Goal: Submit feedback/report problem: Submit feedback/report problem

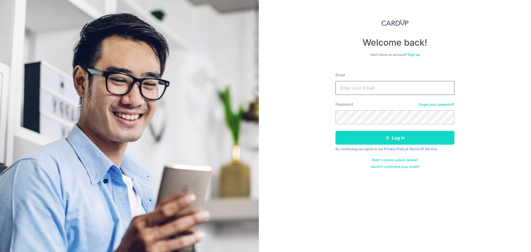
type input "[EMAIL_ADDRESS][DOMAIN_NAME]"
click at [392, 137] on button "Log in" at bounding box center [395, 138] width 119 height 14
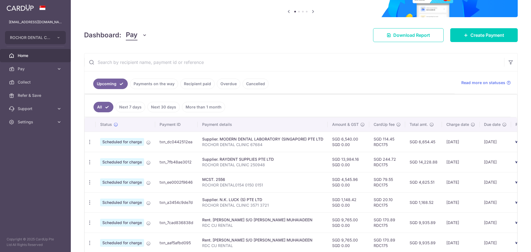
scroll to position [83, 0]
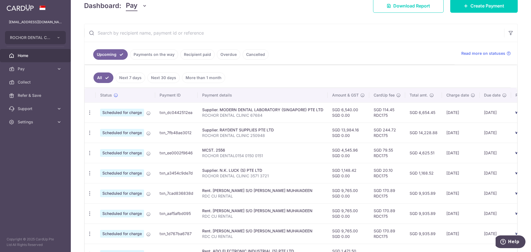
click at [160, 55] on link "Payments on the way" at bounding box center [154, 54] width 48 height 11
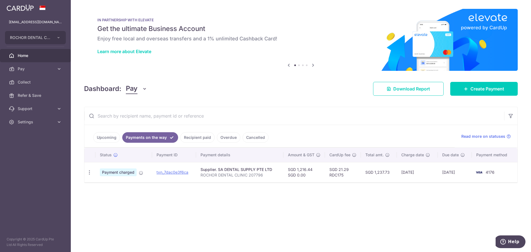
click at [197, 137] on link "Recipient paid" at bounding box center [197, 137] width 34 height 11
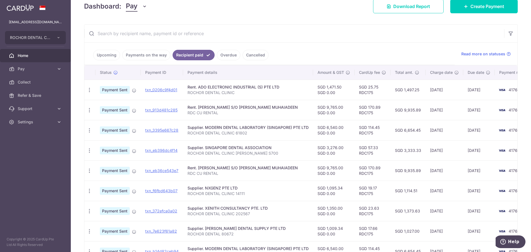
scroll to position [83, 0]
click at [107, 56] on link "Upcoming" at bounding box center [106, 54] width 27 height 11
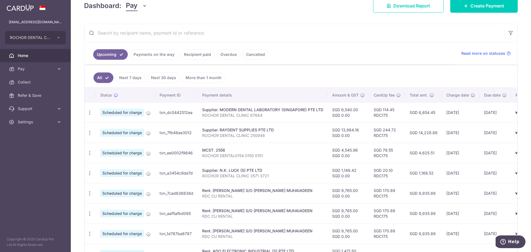
click at [201, 54] on link "Recipient paid" at bounding box center [197, 54] width 34 height 11
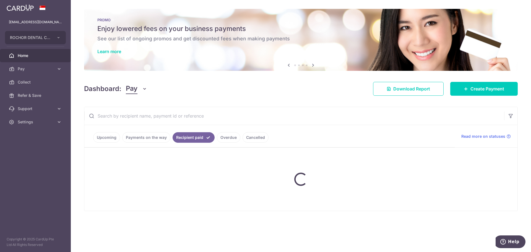
scroll to position [0, 0]
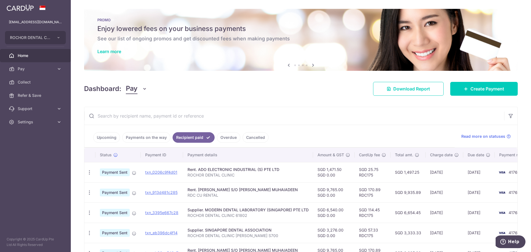
drag, startPoint x: 116, startPoint y: 117, endPoint x: 126, endPoint y: 114, distance: 10.1
click at [118, 116] on input "text" at bounding box center [294, 116] width 420 height 18
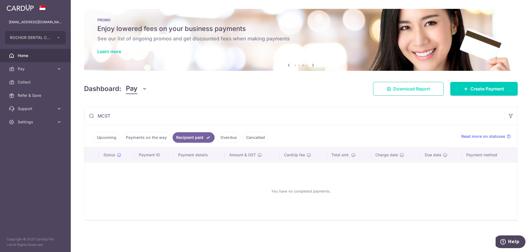
click at [423, 89] on span "Download Report" at bounding box center [411, 88] width 37 height 7
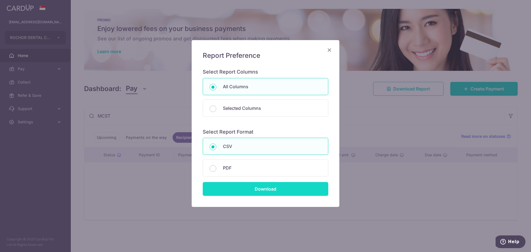
click at [264, 187] on input "Download" at bounding box center [266, 189] width 126 height 14
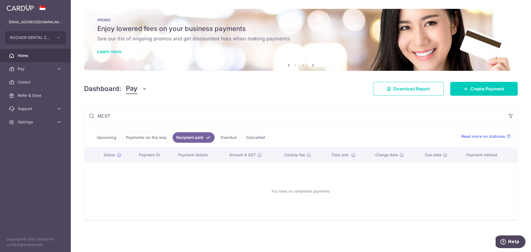
click at [143, 138] on link "Payments on the way" at bounding box center [146, 137] width 48 height 11
click at [192, 138] on link "Recipient paid" at bounding box center [197, 137] width 34 height 11
drag, startPoint x: 169, startPoint y: 120, endPoint x: 137, endPoint y: 120, distance: 31.5
click at [167, 119] on input "MCST" at bounding box center [294, 116] width 420 height 18
drag, startPoint x: 113, startPoint y: 116, endPoint x: 94, endPoint y: 114, distance: 18.3
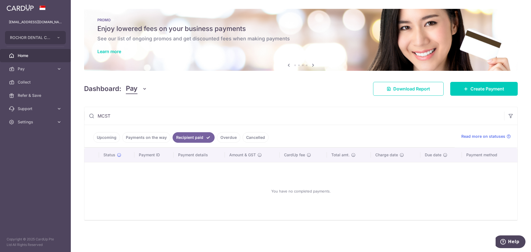
click at [94, 114] on input "MCST" at bounding box center [294, 116] width 420 height 18
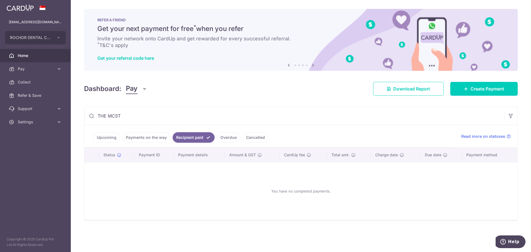
type input "THE MCST"
click at [144, 87] on icon "button" at bounding box center [145, 89] width 6 height 6
click at [131, 103] on span "Pay" at bounding box center [155, 104] width 49 height 7
click at [108, 137] on link "Upcoming" at bounding box center [106, 137] width 27 height 11
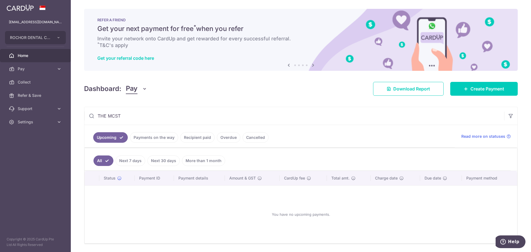
click at [158, 137] on link "Payments on the way" at bounding box center [154, 137] width 48 height 11
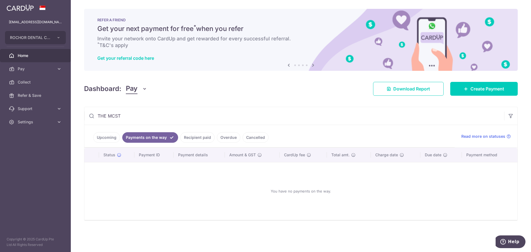
click at [189, 137] on link "Recipient paid" at bounding box center [197, 137] width 34 height 11
drag, startPoint x: 128, startPoint y: 116, endPoint x: 82, endPoint y: 116, distance: 45.9
click at [82, 116] on div "× Pause Schedule Pause all future payments in this series Pause just this one p…" at bounding box center [301, 126] width 460 height 252
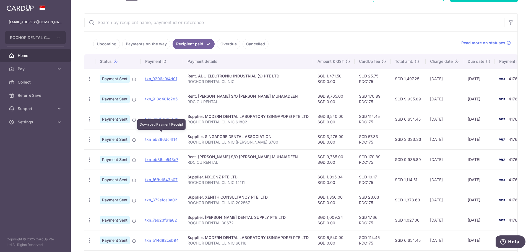
scroll to position [83, 0]
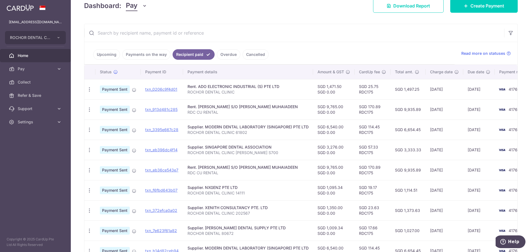
click at [106, 56] on link "Upcoming" at bounding box center [106, 54] width 27 height 11
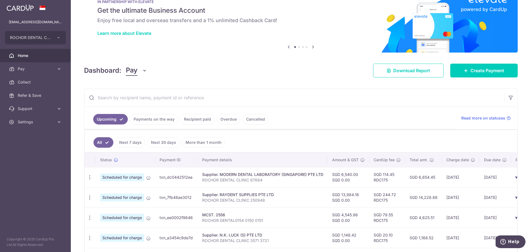
scroll to position [28, 0]
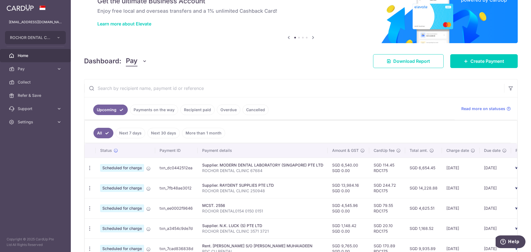
click at [195, 110] on link "Recipient paid" at bounding box center [197, 110] width 34 height 11
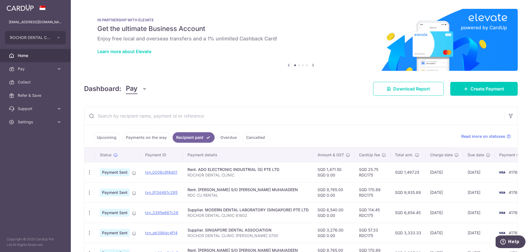
click at [108, 115] on input "text" at bounding box center [294, 116] width 420 height 18
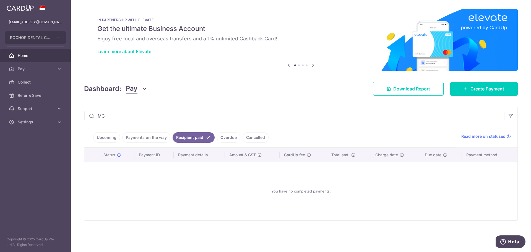
type input "M"
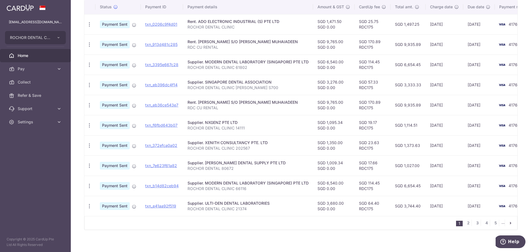
scroll to position [155, 0]
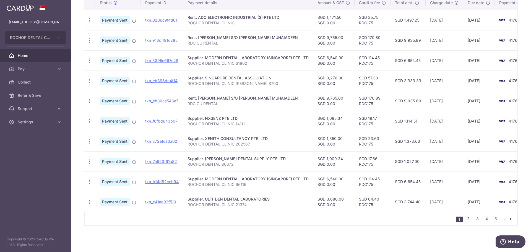
click at [466, 220] on link "2" at bounding box center [468, 218] width 7 height 7
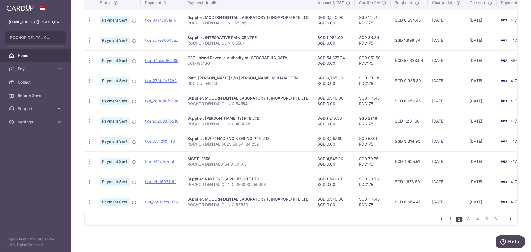
click at [508, 219] on icon "pager" at bounding box center [510, 219] width 4 height 4
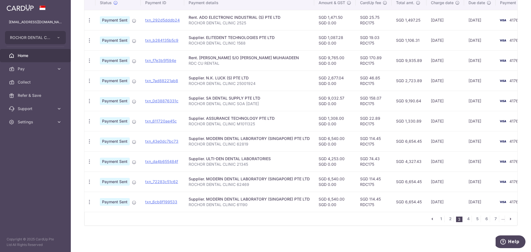
click at [508, 219] on icon "pager" at bounding box center [510, 219] width 4 height 4
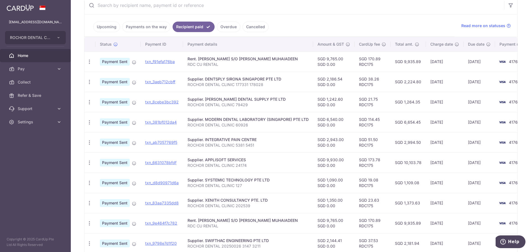
scroll to position [138, 0]
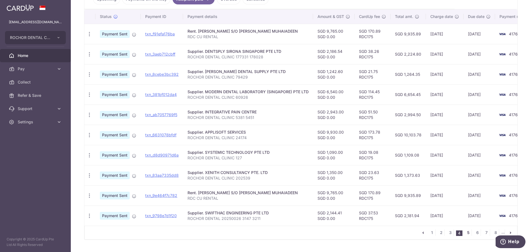
click at [465, 234] on link "5" at bounding box center [468, 232] width 7 height 7
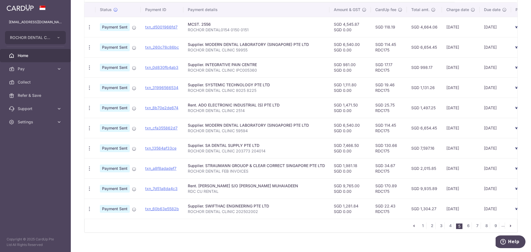
scroll to position [155, 0]
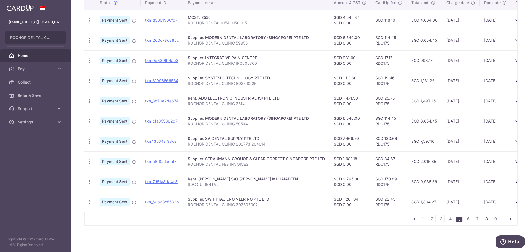
click at [483, 219] on link "8" at bounding box center [486, 218] width 7 height 7
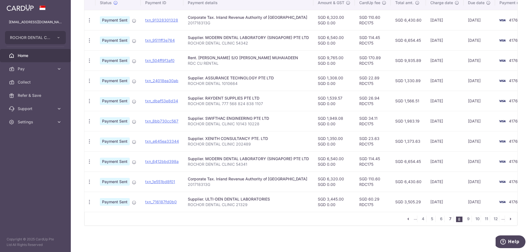
click at [448, 219] on link "7" at bounding box center [450, 218] width 7 height 7
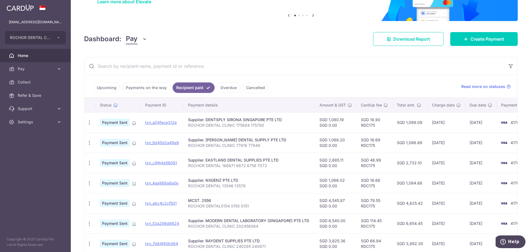
scroll to position [55, 0]
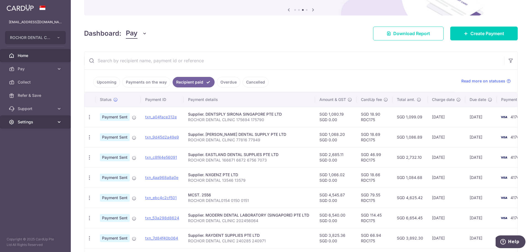
click at [58, 121] on icon at bounding box center [59, 122] width 6 height 6
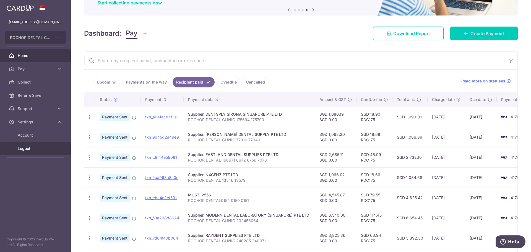
click at [27, 150] on span "Logout" at bounding box center [36, 149] width 37 height 6
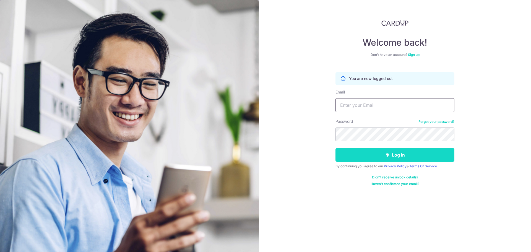
type input "[EMAIL_ADDRESS][DOMAIN_NAME]"
drag, startPoint x: 402, startPoint y: 155, endPoint x: 398, endPoint y: 155, distance: 3.3
click at [402, 155] on button "Log in" at bounding box center [395, 155] width 119 height 14
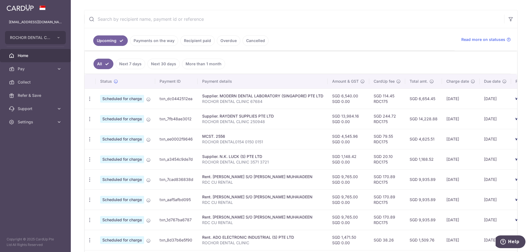
scroll to position [83, 0]
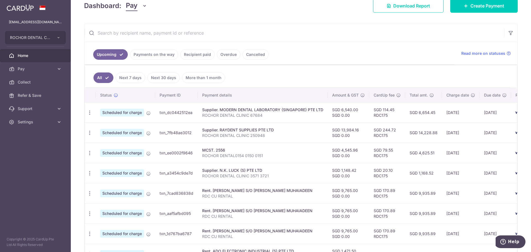
click at [193, 54] on link "Recipient paid" at bounding box center [197, 54] width 34 height 11
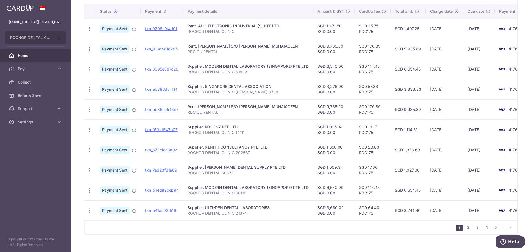
scroll to position [155, 0]
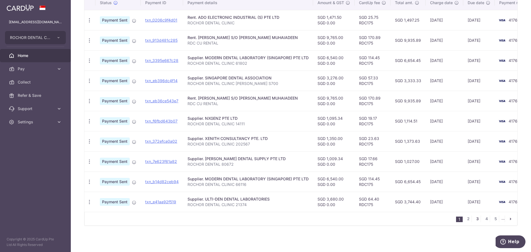
click at [474, 219] on link "3" at bounding box center [477, 218] width 7 height 7
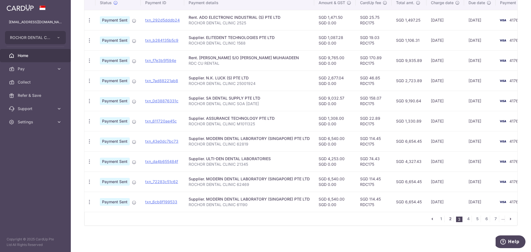
click at [447, 219] on link "2" at bounding box center [450, 218] width 7 height 7
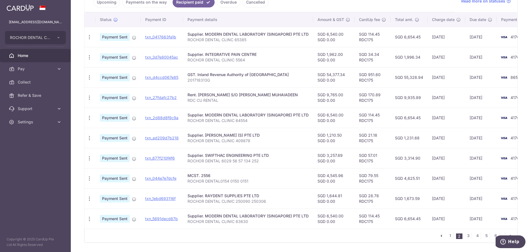
scroll to position [138, 0]
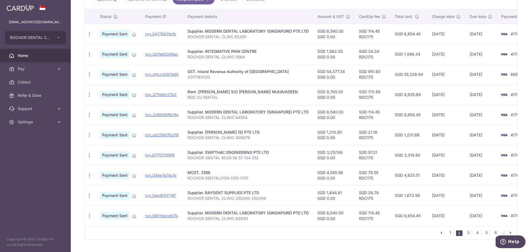
drag, startPoint x: 316, startPoint y: 172, endPoint x: 343, endPoint y: 173, distance: 27.1
click at [343, 173] on td "SGD 4,545.96 SGD 0.00" at bounding box center [333, 175] width 41 height 20
drag, startPoint x: 155, startPoint y: 175, endPoint x: 292, endPoint y: 18, distance: 208.6
click at [155, 175] on link "txn_044e7e7dcfe" at bounding box center [160, 175] width 31 height 5
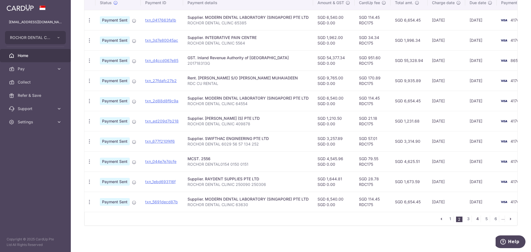
click at [474, 220] on link "4" at bounding box center [477, 218] width 7 height 7
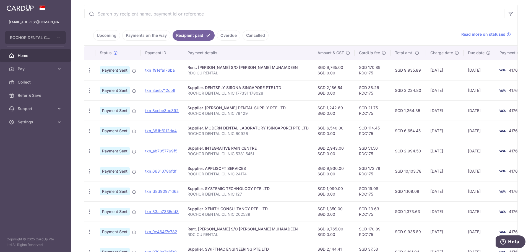
scroll to position [138, 0]
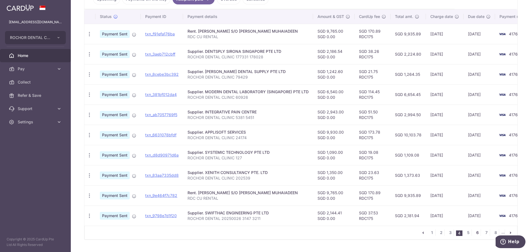
click at [475, 235] on link "6" at bounding box center [477, 232] width 7 height 7
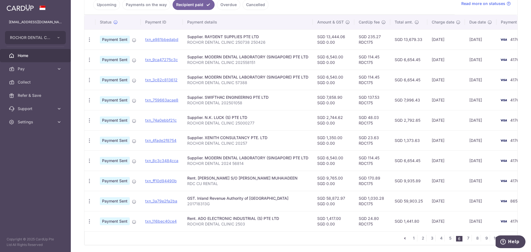
scroll to position [155, 0]
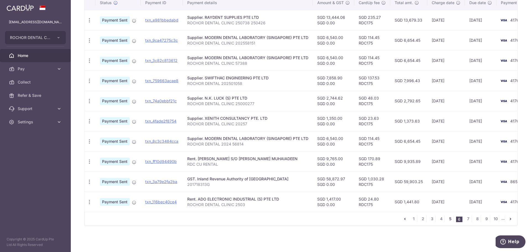
click at [447, 219] on link "5" at bounding box center [450, 218] width 7 height 7
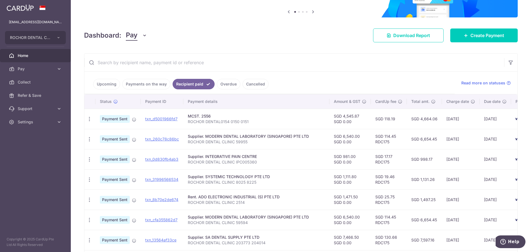
scroll to position [55, 0]
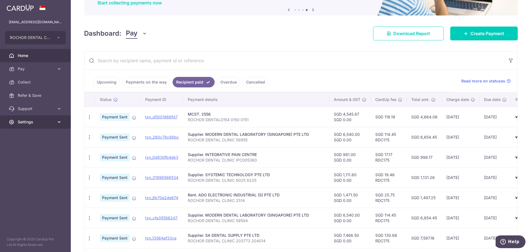
click at [30, 122] on span "Settings" at bounding box center [36, 122] width 37 height 6
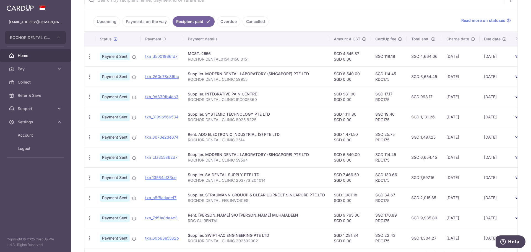
scroll to position [138, 0]
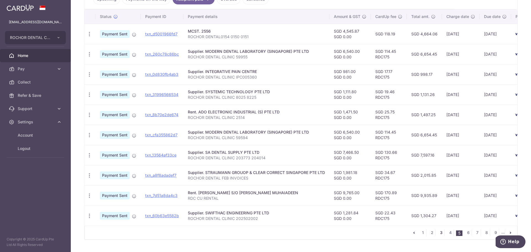
click at [439, 234] on link "3" at bounding box center [441, 232] width 7 height 7
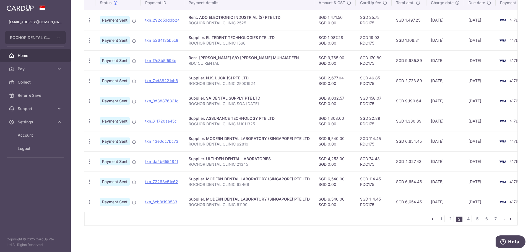
scroll to position [155, 0]
click at [447, 219] on link "2" at bounding box center [450, 218] width 7 height 7
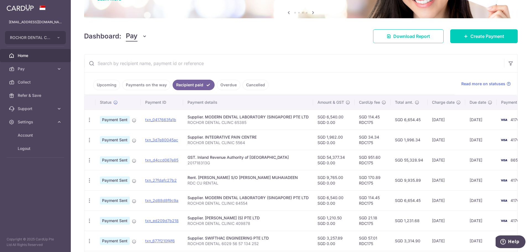
scroll to position [83, 0]
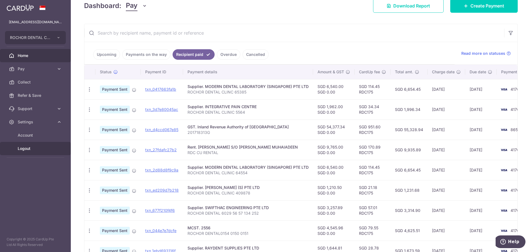
click at [21, 148] on span "Logout" at bounding box center [36, 149] width 37 height 6
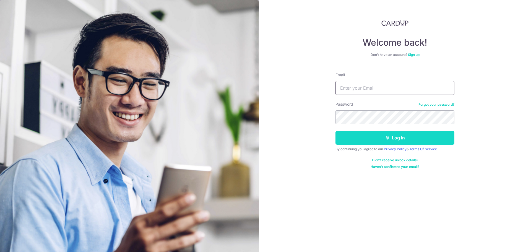
type input "[EMAIL_ADDRESS][DOMAIN_NAME]"
click at [390, 137] on button "Log in" at bounding box center [395, 138] width 119 height 14
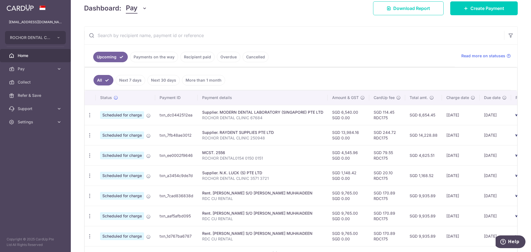
scroll to position [83, 0]
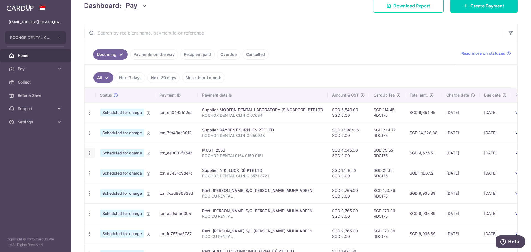
click at [91, 154] on icon "button" at bounding box center [90, 153] width 6 height 6
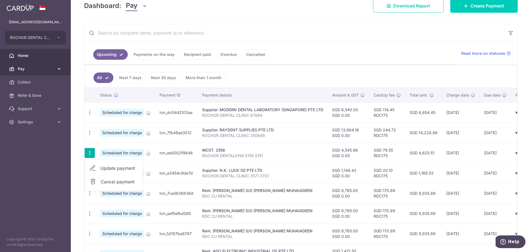
click at [32, 67] on span "Pay" at bounding box center [36, 69] width 37 height 6
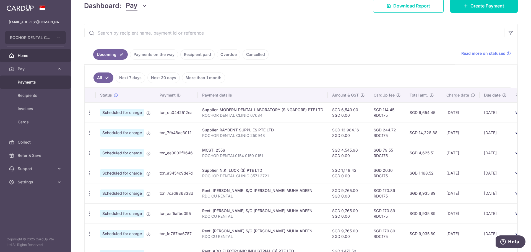
click at [29, 81] on span "Payments" at bounding box center [36, 82] width 37 height 6
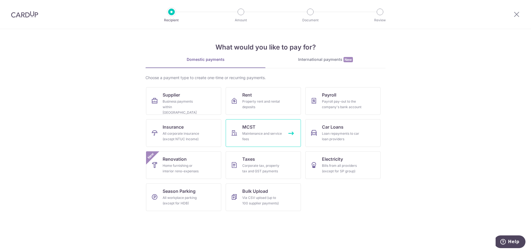
click at [242, 124] on link "MCST Maintenance and service fees" at bounding box center [263, 133] width 75 height 28
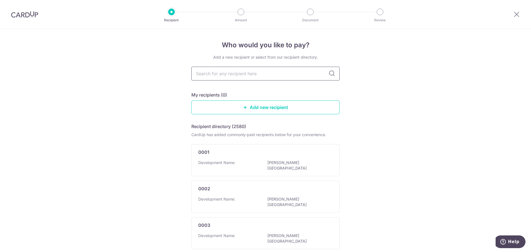
click at [206, 74] on input "text" at bounding box center [265, 74] width 148 height 14
type input "2556"
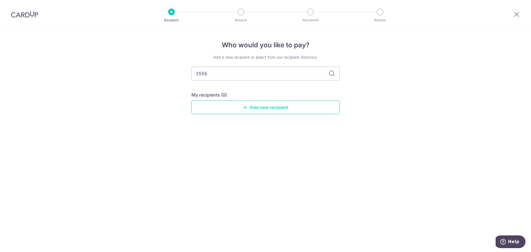
click at [258, 107] on link "Add new recipient" at bounding box center [265, 107] width 148 height 14
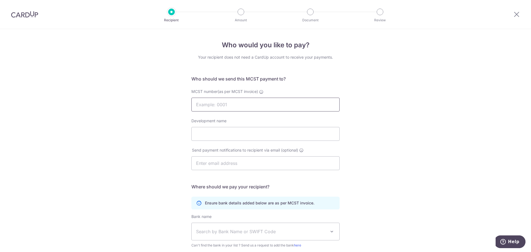
click at [211, 106] on input "MCST number(as per MCST invoice)" at bounding box center [265, 105] width 148 height 14
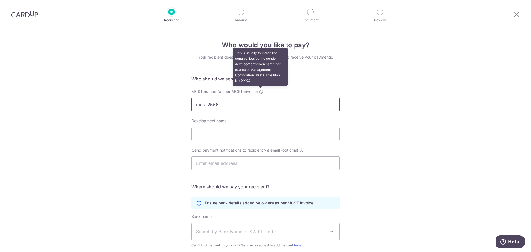
type input "mcst 2556"
click at [260, 92] on icon at bounding box center [261, 92] width 4 height 4
click at [260, 98] on input "mcst 2556" at bounding box center [265, 105] width 148 height 14
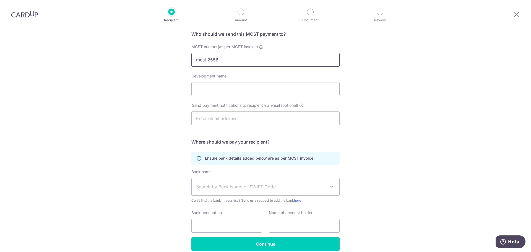
scroll to position [14, 0]
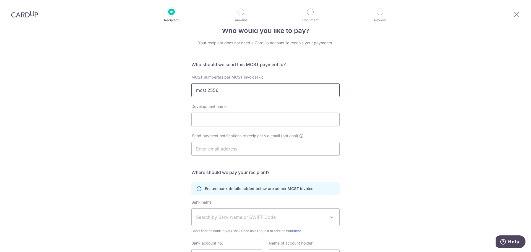
click at [215, 92] on input "mcst 2556" at bounding box center [265, 90] width 148 height 14
drag, startPoint x: 227, startPoint y: 91, endPoint x: 194, endPoint y: 89, distance: 32.4
click at [194, 89] on input "mcst 2556" at bounding box center [265, 90] width 148 height 14
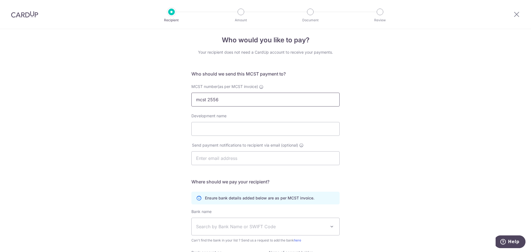
scroll to position [0, 0]
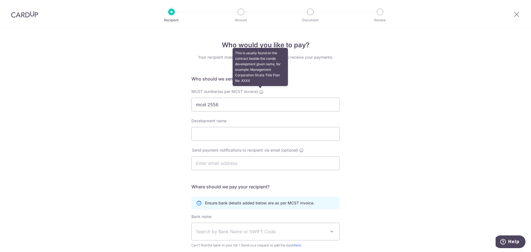
click at [261, 90] on icon at bounding box center [261, 92] width 4 height 4
click at [261, 98] on input "mcst 2556" at bounding box center [265, 105] width 148 height 14
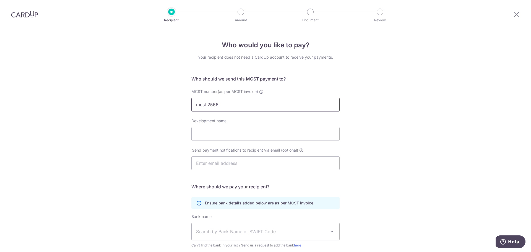
click at [222, 104] on input "mcst 2556" at bounding box center [265, 105] width 148 height 14
drag, startPoint x: 227, startPoint y: 103, endPoint x: 187, endPoint y: 104, distance: 40.7
click at [188, 104] on div "MCST number(as per MCST invoice) mcst 2556" at bounding box center [265, 100] width 155 height 23
click at [201, 104] on input "MCST number(as per MCST invoice)" at bounding box center [265, 105] width 148 height 14
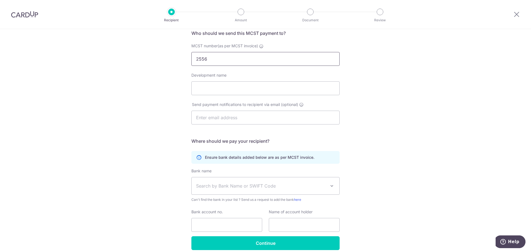
scroll to position [14, 0]
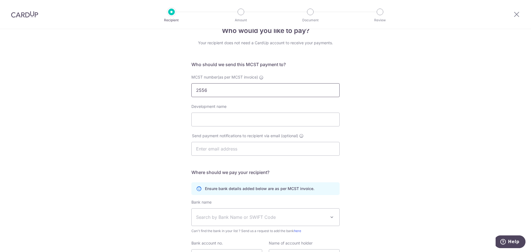
type input "2556"
click at [22, 15] on img at bounding box center [24, 14] width 27 height 7
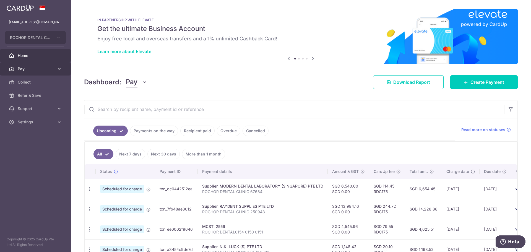
click at [31, 69] on span "Pay" at bounding box center [36, 69] width 37 height 6
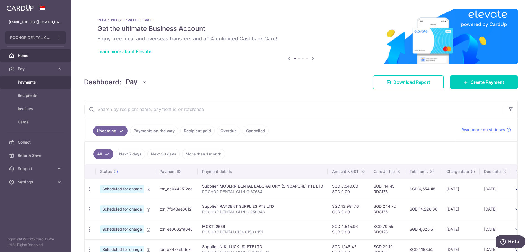
click at [39, 82] on span "Payments" at bounding box center [36, 82] width 37 height 6
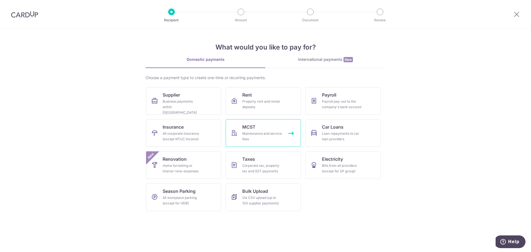
click at [255, 131] on div "Maintenance and service fees" at bounding box center [262, 136] width 40 height 11
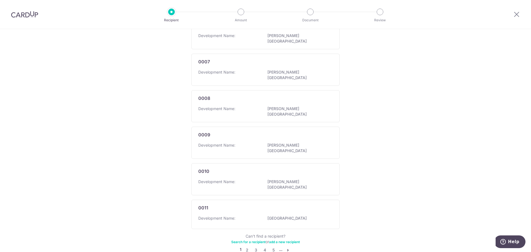
scroll to position [282, 0]
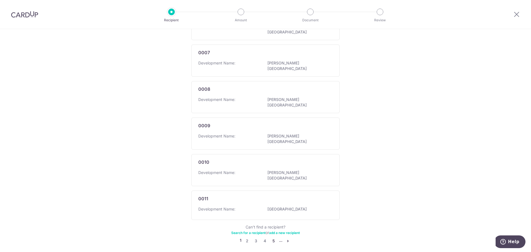
click at [272, 238] on link "5" at bounding box center [273, 241] width 7 height 7
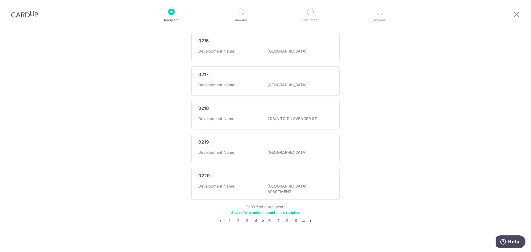
scroll to position [285, 0]
click at [294, 216] on link "9" at bounding box center [296, 218] width 7 height 7
click at [298, 216] on link "13" at bounding box center [299, 218] width 7 height 7
click at [312, 216] on icon "pager" at bounding box center [314, 216] width 4 height 4
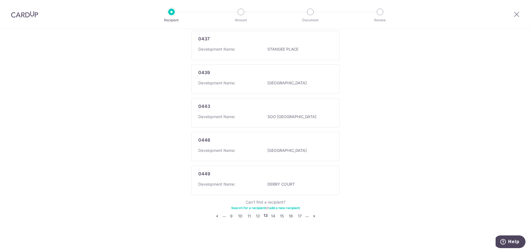
click at [312, 216] on icon "pager" at bounding box center [314, 216] width 4 height 4
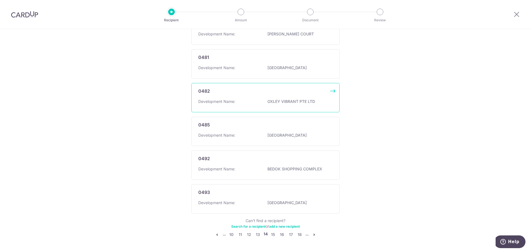
scroll to position [292, 0]
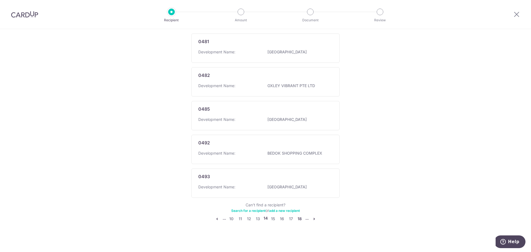
click at [299, 215] on link "18" at bounding box center [300, 218] width 7 height 7
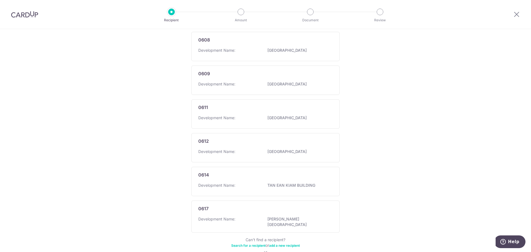
scroll to position [282, 0]
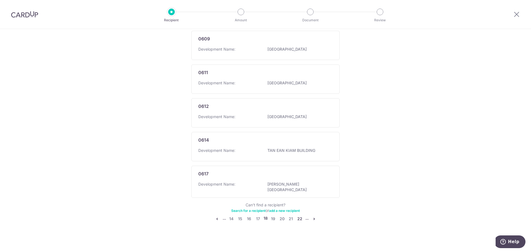
click at [297, 215] on link "22" at bounding box center [300, 218] width 7 height 7
click at [299, 216] on link "26" at bounding box center [300, 216] width 7 height 7
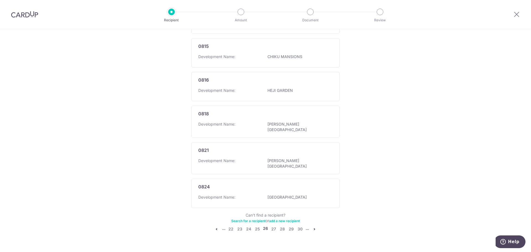
scroll to position [282, 0]
click at [300, 224] on link "30" at bounding box center [300, 227] width 7 height 7
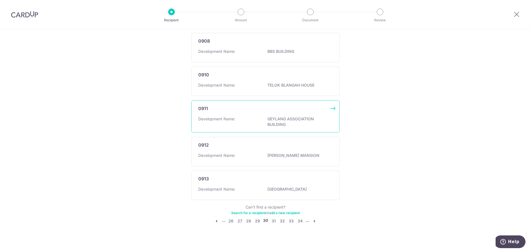
scroll to position [295, 0]
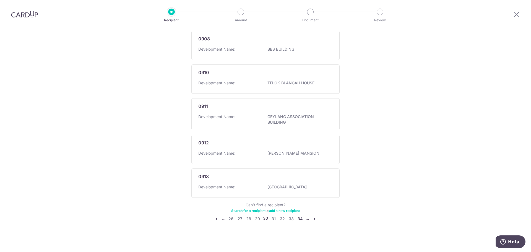
click at [299, 215] on link "34" at bounding box center [300, 218] width 7 height 7
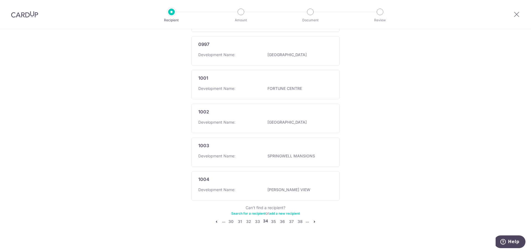
scroll to position [292, 0]
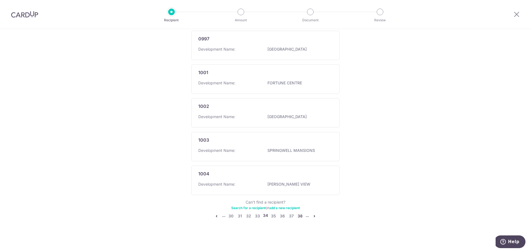
click at [298, 215] on link "38" at bounding box center [300, 216] width 7 height 7
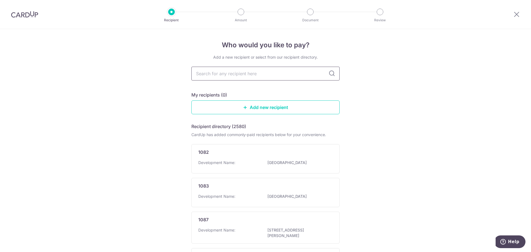
click at [200, 75] on input "text" at bounding box center [265, 74] width 148 height 14
type input "2556"
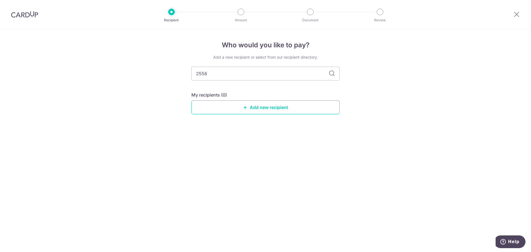
click at [24, 14] on img at bounding box center [24, 14] width 27 height 7
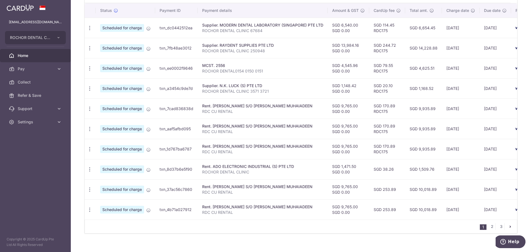
scroll to position [166, 0]
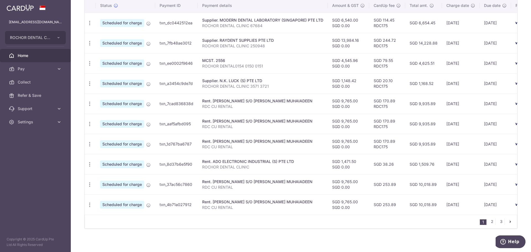
click at [508, 224] on icon "pager" at bounding box center [510, 221] width 4 height 4
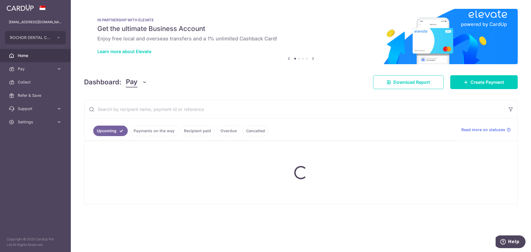
scroll to position [0, 0]
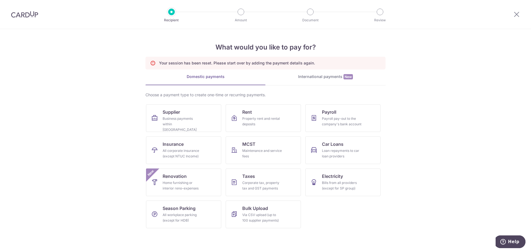
click at [27, 13] on img at bounding box center [24, 14] width 27 height 7
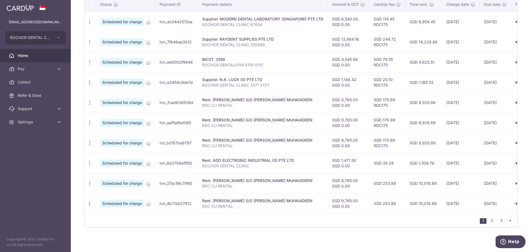
scroll to position [172, 0]
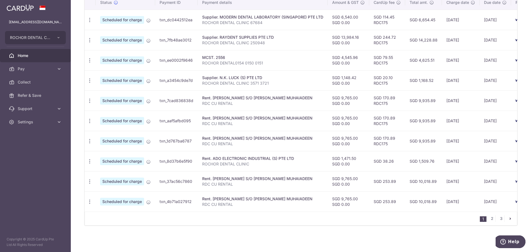
click at [508, 218] on icon "pager" at bounding box center [510, 218] width 4 height 4
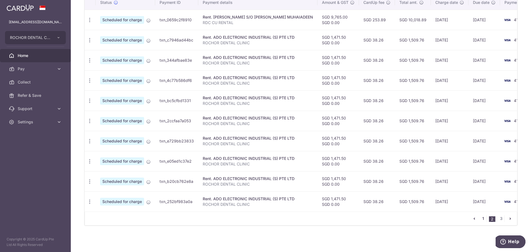
click at [480, 217] on link "1" at bounding box center [483, 218] width 7 height 7
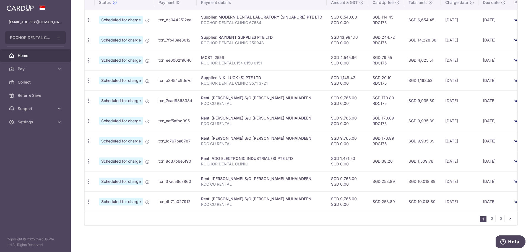
scroll to position [0, 0]
click at [32, 52] on link "Home" at bounding box center [35, 55] width 71 height 13
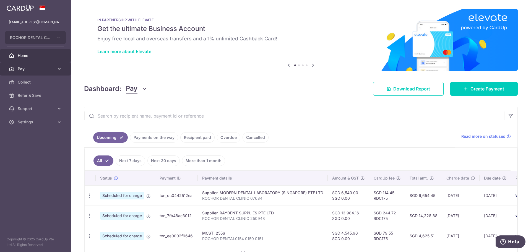
click at [27, 67] on span "Pay" at bounding box center [36, 69] width 37 height 6
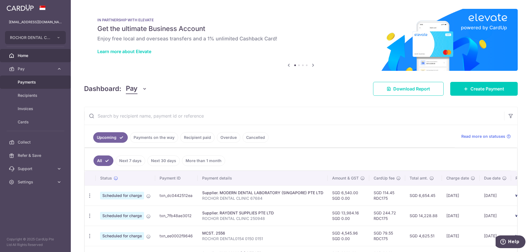
click at [32, 80] on span "Payments" at bounding box center [36, 82] width 37 height 6
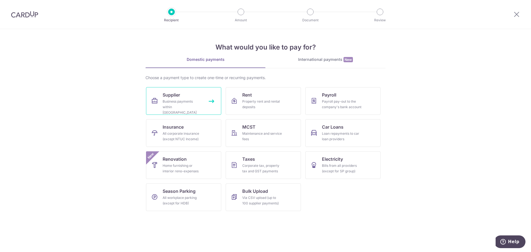
click at [186, 98] on link "Supplier Business payments within [GEOGRAPHIC_DATA]" at bounding box center [183, 101] width 75 height 28
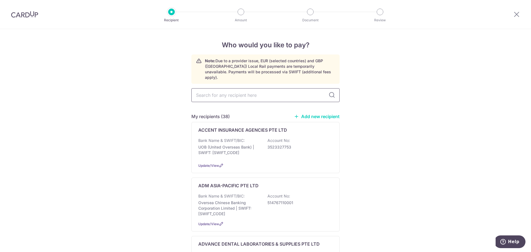
click at [203, 93] on input "text" at bounding box center [265, 95] width 148 height 14
type input "MCST"
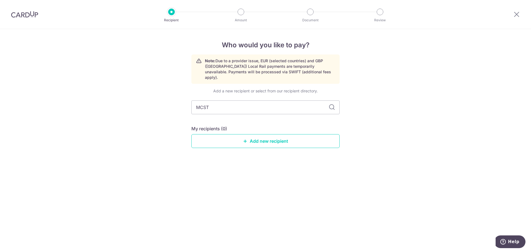
drag, startPoint x: 212, startPoint y: 101, endPoint x: 190, endPoint y: 102, distance: 21.3
click at [190, 102] on div "Who would you like to pay? Note: Due to a provider issue, EUR (selected countri…" at bounding box center [265, 140] width 531 height 223
type input "MCST"
click at [331, 104] on icon at bounding box center [332, 107] width 7 height 7
drag, startPoint x: 217, startPoint y: 101, endPoint x: 181, endPoint y: 102, distance: 35.4
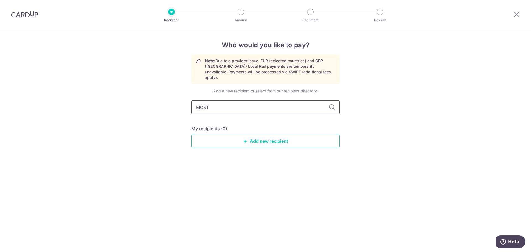
click at [181, 102] on div "Who would you like to pay? Note: Due to a provider issue, EUR (selected countri…" at bounding box center [265, 140] width 531 height 223
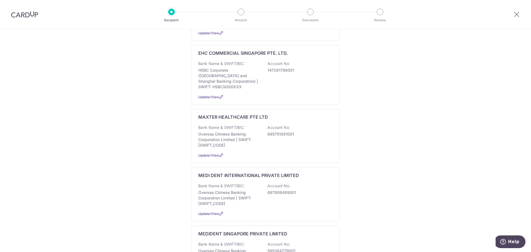
type input "MC"
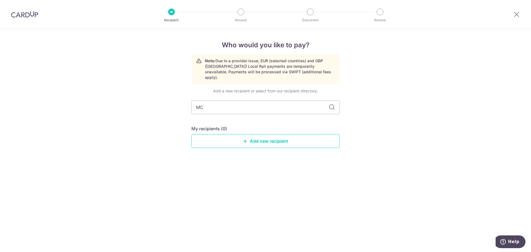
click at [28, 14] on img at bounding box center [24, 14] width 27 height 7
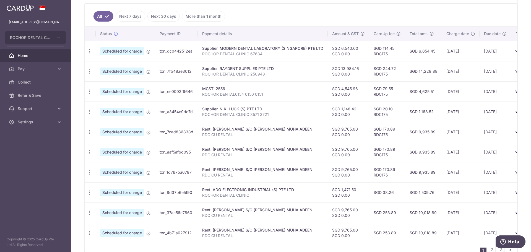
scroll to position [138, 0]
click at [91, 91] on icon "button" at bounding box center [90, 91] width 6 height 6
click at [105, 107] on span "Update payment" at bounding box center [119, 106] width 38 height 7
radio input "true"
type input "4,545.96"
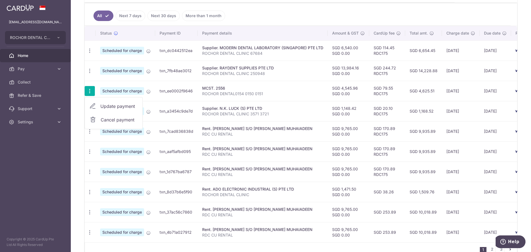
type input "0.00"
type input "[DATE]"
type input "ROCHOR DENTAL0154 0150 0151"
type input "RDC CU MCST2556"
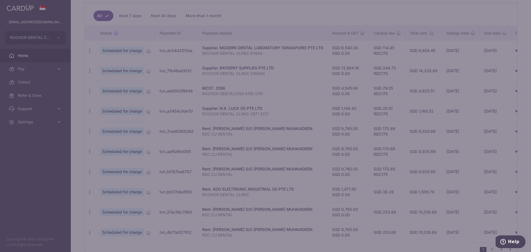
type input "RDC175"
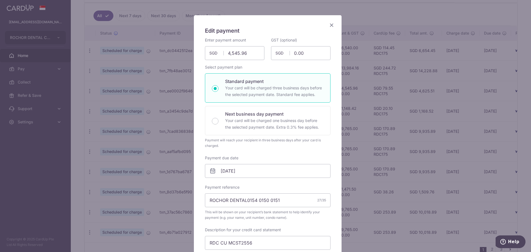
scroll to position [0, 0]
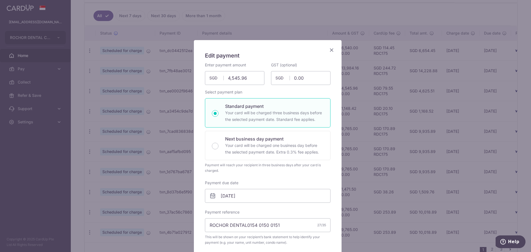
click at [329, 49] on icon "Close" at bounding box center [331, 49] width 7 height 7
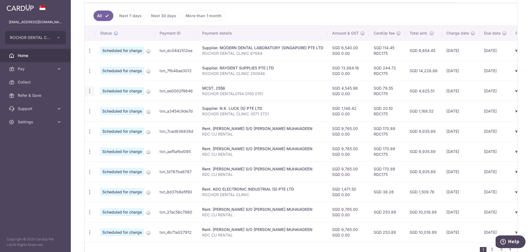
click at [90, 91] on icon "button" at bounding box center [90, 91] width 6 height 6
click at [102, 119] on span "Cancel payment" at bounding box center [119, 119] width 37 height 7
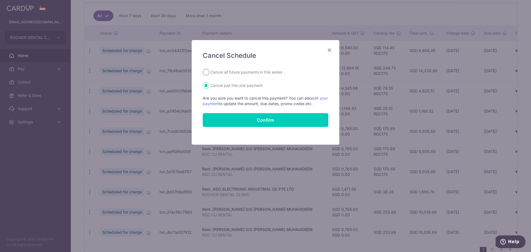
click at [206, 72] on input "Cancel all future payments in this series" at bounding box center [206, 72] width 7 height 7
radio input "true"
drag, startPoint x: 259, startPoint y: 120, endPoint x: 211, endPoint y: 118, distance: 48.7
click at [259, 119] on button "Confirm" at bounding box center [266, 120] width 126 height 14
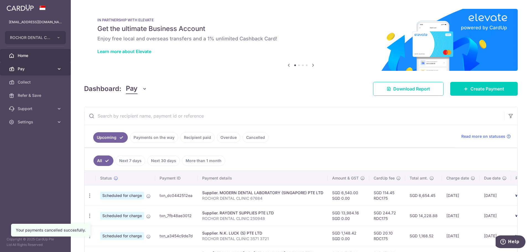
click at [27, 69] on span "Pay" at bounding box center [36, 69] width 37 height 6
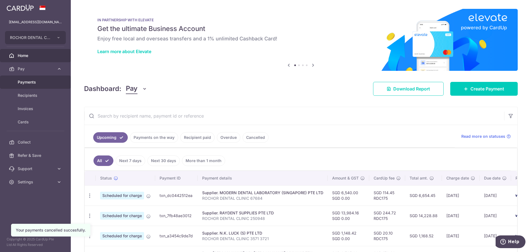
click at [37, 82] on span "Payments" at bounding box center [36, 82] width 37 height 6
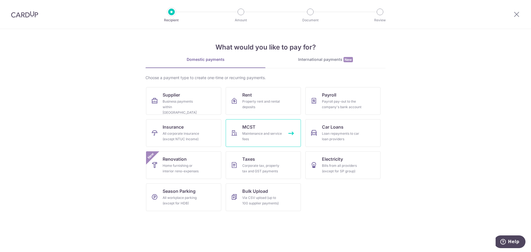
click at [254, 131] on div "Maintenance and service fees" at bounding box center [262, 136] width 40 height 11
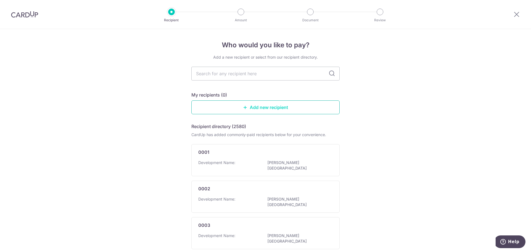
click at [253, 108] on link "Add new recipient" at bounding box center [265, 107] width 148 height 14
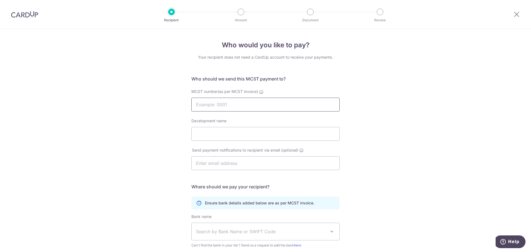
click at [206, 106] on input "MCST number(as per MCST invoice)" at bounding box center [265, 105] width 148 height 14
type input "2556"
click at [206, 131] on input "Development name" at bounding box center [265, 134] width 148 height 14
type input "b"
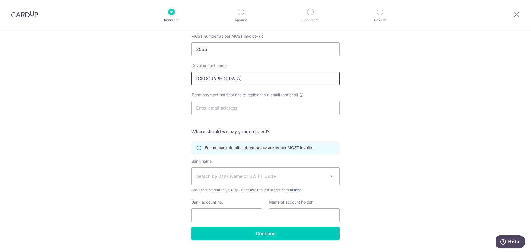
scroll to position [70, 0]
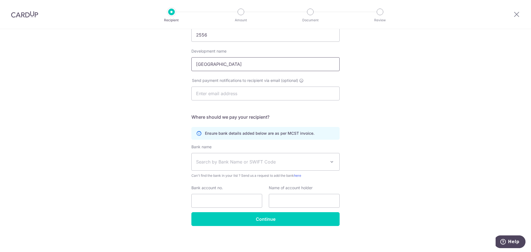
type input "[GEOGRAPHIC_DATA]"
click at [208, 162] on span "Search by Bank Name or SWIFT Code" at bounding box center [261, 161] width 130 height 7
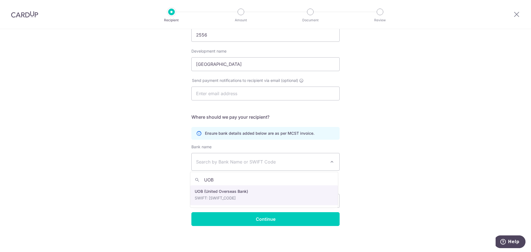
type input "UOB"
select select "18"
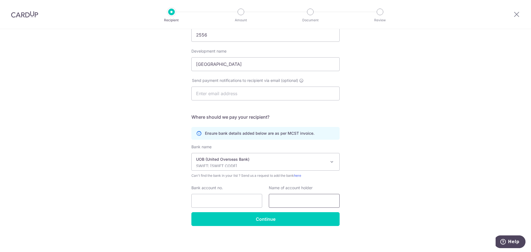
click at [284, 201] on input "text" at bounding box center [304, 201] width 71 height 14
type input "MCST 2556"
drag, startPoint x: 209, startPoint y: 202, endPoint x: 213, endPoint y: 202, distance: 4.1
click at [209, 202] on input "Bank account no." at bounding box center [226, 201] width 71 height 14
click at [201, 201] on input "3493359264" at bounding box center [226, 201] width 71 height 14
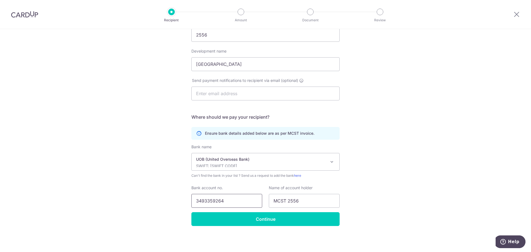
click at [203, 200] on input "3493359264" at bounding box center [226, 201] width 71 height 14
click at [208, 200] on input "3493359264" at bounding box center [226, 201] width 71 height 14
click at [214, 200] on input "3493359264" at bounding box center [226, 201] width 71 height 14
type input "3493359264"
click at [263, 222] on input "Continue" at bounding box center [265, 219] width 148 height 14
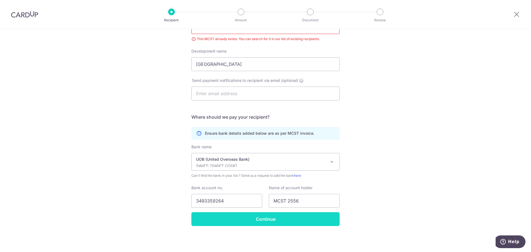
scroll to position [22, 0]
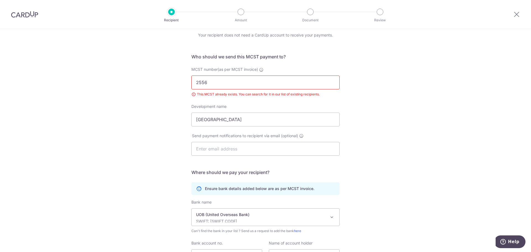
click at [206, 95] on div "This MCST already exists. You can search for it in our list of existing recipie…" at bounding box center [265, 95] width 148 height 6
click at [207, 82] on input "2556" at bounding box center [265, 83] width 148 height 14
drag, startPoint x: 209, startPoint y: 83, endPoint x: 184, endPoint y: 82, distance: 24.4
click at [184, 82] on div "Who would you like to pay? Your recipient does not need a CardUp account to rec…" at bounding box center [265, 157] width 531 height 300
type input "2556"
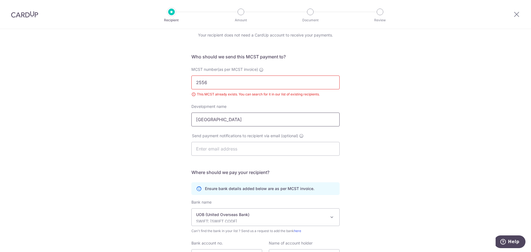
drag, startPoint x: 218, startPoint y: 123, endPoint x: 225, endPoint y: 121, distance: 7.1
click at [218, 123] on input "[GEOGRAPHIC_DATA]" at bounding box center [265, 120] width 148 height 14
click at [22, 13] on img at bounding box center [24, 14] width 27 height 7
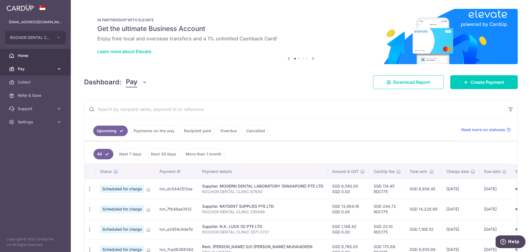
click at [27, 68] on span "Pay" at bounding box center [36, 69] width 37 height 6
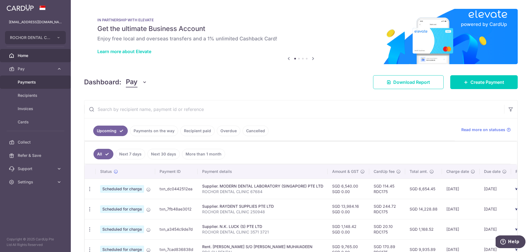
drag, startPoint x: 38, startPoint y: 80, endPoint x: 50, endPoint y: 78, distance: 12.1
click at [38, 80] on span "Payments" at bounding box center [36, 82] width 37 height 6
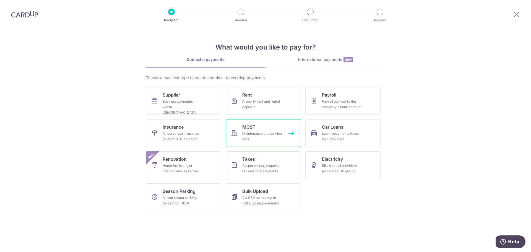
click at [251, 129] on span "MCST" at bounding box center [248, 127] width 13 height 7
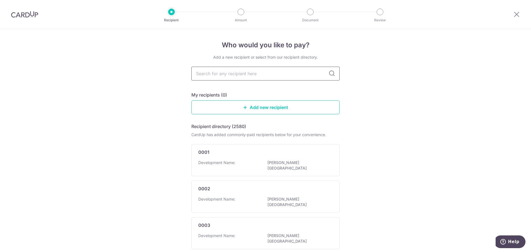
click at [216, 75] on input "text" at bounding box center [265, 74] width 148 height 14
type input "255"
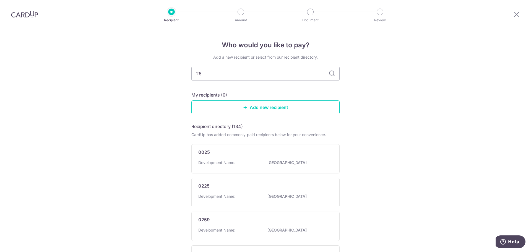
type input "255"
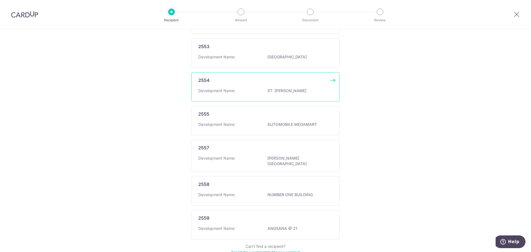
scroll to position [277, 0]
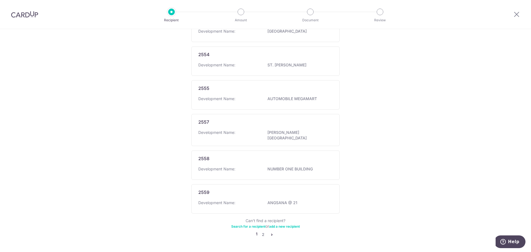
click at [254, 224] on link "Search for a recipient" at bounding box center [248, 226] width 34 height 4
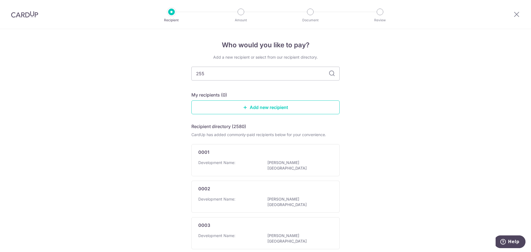
type input "2556"
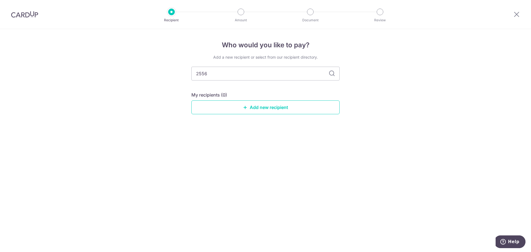
drag, startPoint x: 209, startPoint y: 72, endPoint x: 189, endPoint y: 72, distance: 19.9
click at [189, 72] on div "Who would you like to pay? Add a new recipient or select from our recipient dir…" at bounding box center [265, 140] width 531 height 223
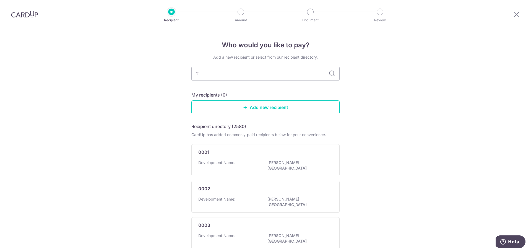
type input "25"
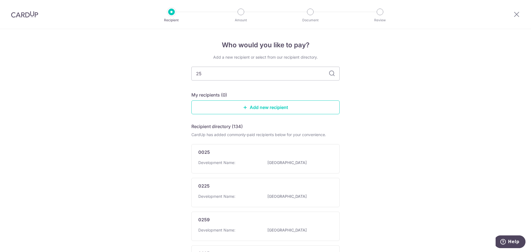
type input "255"
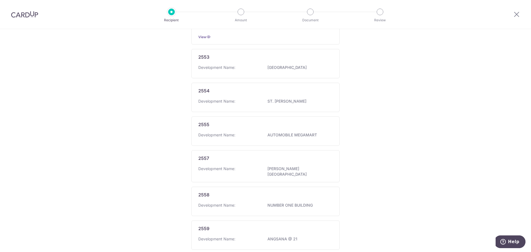
scroll to position [249, 0]
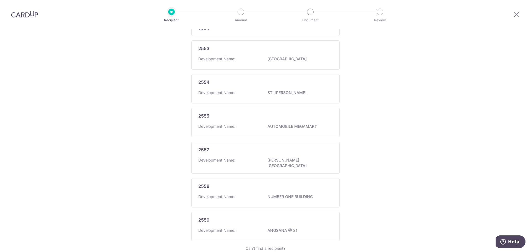
click at [357, 20] on div "Recipient Amount Document Review" at bounding box center [275, 14] width 237 height 29
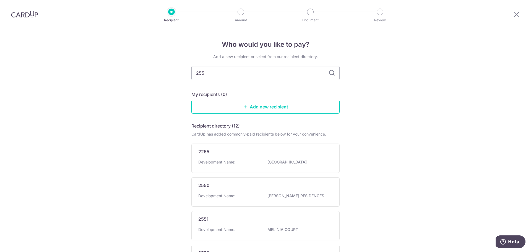
scroll to position [0, 0]
click at [264, 105] on link "Add new recipient" at bounding box center [265, 107] width 148 height 14
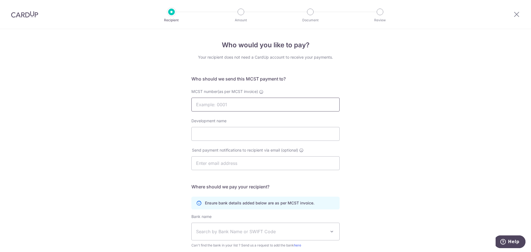
click at [215, 102] on input "MCST number(as per MCST invoice)" at bounding box center [265, 105] width 148 height 14
type input "2556"
drag, startPoint x: 211, startPoint y: 129, endPoint x: 217, endPoint y: 129, distance: 5.8
click at [211, 129] on input "Development name" at bounding box center [265, 134] width 148 height 14
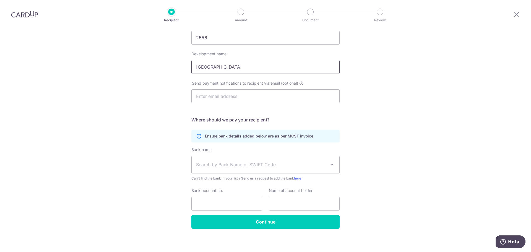
scroll to position [70, 0]
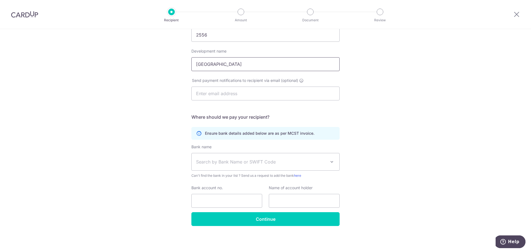
type input "[GEOGRAPHIC_DATA]"
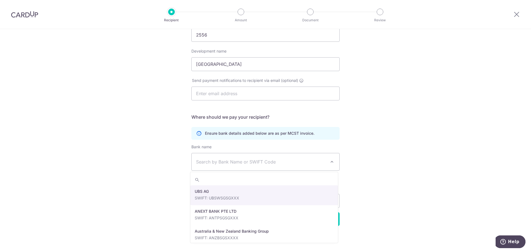
drag, startPoint x: 202, startPoint y: 159, endPoint x: 209, endPoint y: 156, distance: 7.4
click at [202, 158] on span "Search by Bank Name or SWIFT Code" at bounding box center [261, 161] width 130 height 7
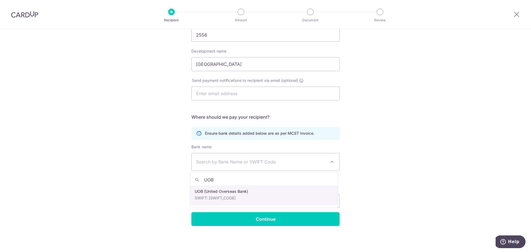
type input "UOB"
select select "18"
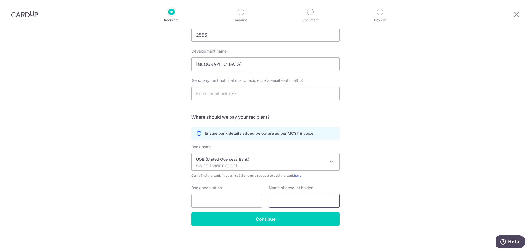
click at [273, 200] on input "text" at bounding box center [304, 201] width 71 height 14
click at [287, 200] on input "MCST 556" at bounding box center [304, 201] width 71 height 14
type input "MCST 2556"
drag, startPoint x: 211, startPoint y: 200, endPoint x: 214, endPoint y: 199, distance: 3.3
click at [211, 200] on input "Bank account no." at bounding box center [226, 201] width 71 height 14
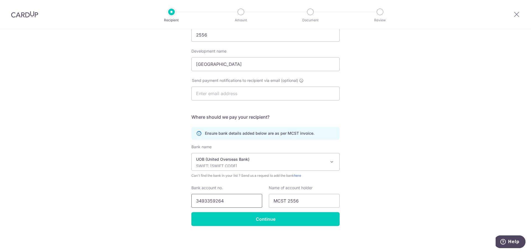
click at [201, 201] on input "3493359264" at bounding box center [226, 201] width 71 height 14
click at [209, 200] on input "3493359264" at bounding box center [226, 201] width 71 height 14
click at [213, 200] on input "3493359264" at bounding box center [226, 201] width 71 height 14
type input "3493359264"
click at [267, 218] on input "Continue" at bounding box center [265, 219] width 148 height 14
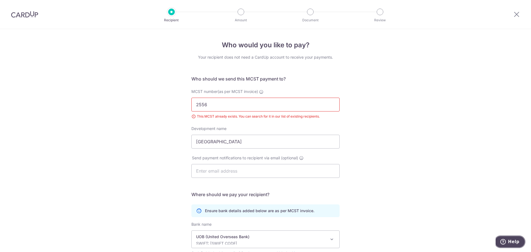
click at [516, 243] on span "Help" at bounding box center [513, 241] width 11 height 5
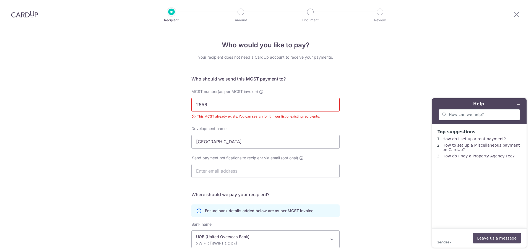
click at [494, 236] on button "Leave us a message" at bounding box center [497, 238] width 48 height 11
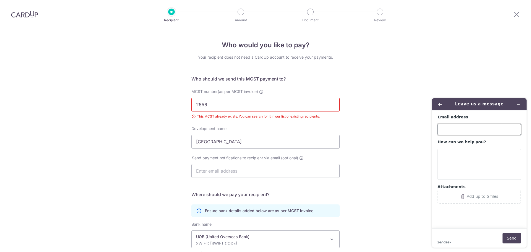
click at [451, 129] on input "Email address" at bounding box center [480, 129] width 84 height 11
type input "[EMAIL_ADDRESS][DOMAIN_NAME]"
drag, startPoint x: 443, startPoint y: 157, endPoint x: 451, endPoint y: 158, distance: 7.3
click at [444, 157] on textarea "How can we help you?" at bounding box center [480, 164] width 84 height 31
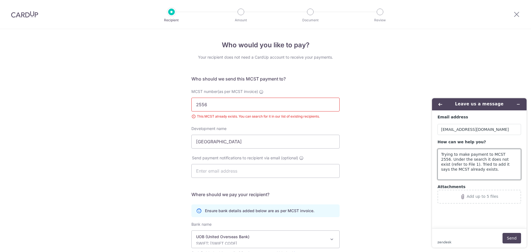
click at [497, 160] on textarea "Trying to make payment to MCST 2556. Under the search it does not exist (refer …" at bounding box center [480, 164] width 84 height 31
drag, startPoint x: 501, startPoint y: 159, endPoint x: 513, endPoint y: 158, distance: 11.9
click at [513, 158] on textarea "Trying to make payment to MCST 2556. Under the search it does not exist (refer …" at bounding box center [480, 164] width 84 height 31
click at [447, 165] on textarea "Trying to make payment to MCST 2556. Under the search it does not exist (refer …" at bounding box center [480, 164] width 84 height 31
drag, startPoint x: 447, startPoint y: 165, endPoint x: 441, endPoint y: 165, distance: 5.8
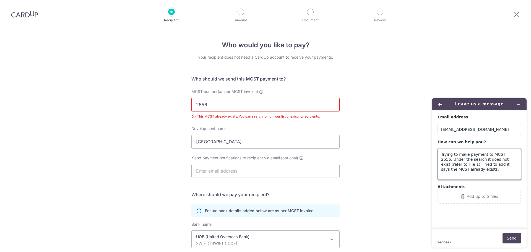
click at [441, 165] on textarea "Trying to make payment to MCST 2556. Under the search it does not exist (refer …" at bounding box center [480, 164] width 84 height 31
click at [456, 171] on textarea "Trying to make payment to MCST 2556. Under the search it does not exist (refer …" at bounding box center [480, 164] width 84 height 31
click at [447, 165] on textarea "Trying to make payment to MCST 2556. Under the search it does not exist (refer …" at bounding box center [480, 164] width 84 height 31
click at [453, 168] on textarea "Trying to make payment to MCST 2556. Under the search it does not exist (refer …" at bounding box center [480, 164] width 84 height 31
click at [474, 164] on textarea "Trying to make payment to MCST 2556. Under the search it does not exist (refer …" at bounding box center [480, 164] width 84 height 31
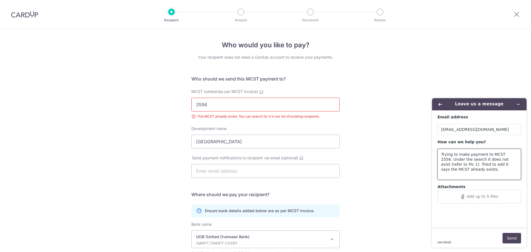
click at [473, 164] on textarea "Trying to make payment to MCST 2556. Under the search it does not exist (refer …" at bounding box center [480, 164] width 84 height 31
click at [479, 168] on textarea "Trying to make payment to MCST 2556. Under the search it does not exist (refer …" at bounding box center [480, 164] width 84 height 31
click at [475, 169] on textarea "Trying to make payment to MCST 2556. Under the search it does not exist (refer …" at bounding box center [480, 164] width 84 height 31
click at [488, 169] on textarea "Trying to make payment to MCST 2556. Under the search it does not exist (refer …" at bounding box center [480, 164] width 84 height 31
type textarea "Trying to make payment to MCST 2556. Under the search it does not exist (refer …"
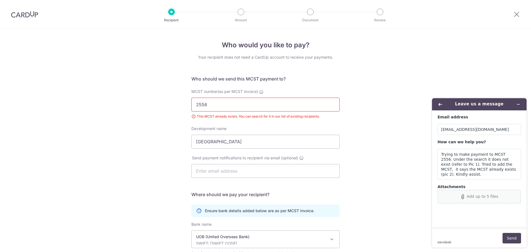
click at [468, 196] on div "Add up to 5 files" at bounding box center [483, 196] width 32 height 4
click at [509, 239] on button "Send" at bounding box center [512, 238] width 19 height 11
